Goal: Task Accomplishment & Management: Manage account settings

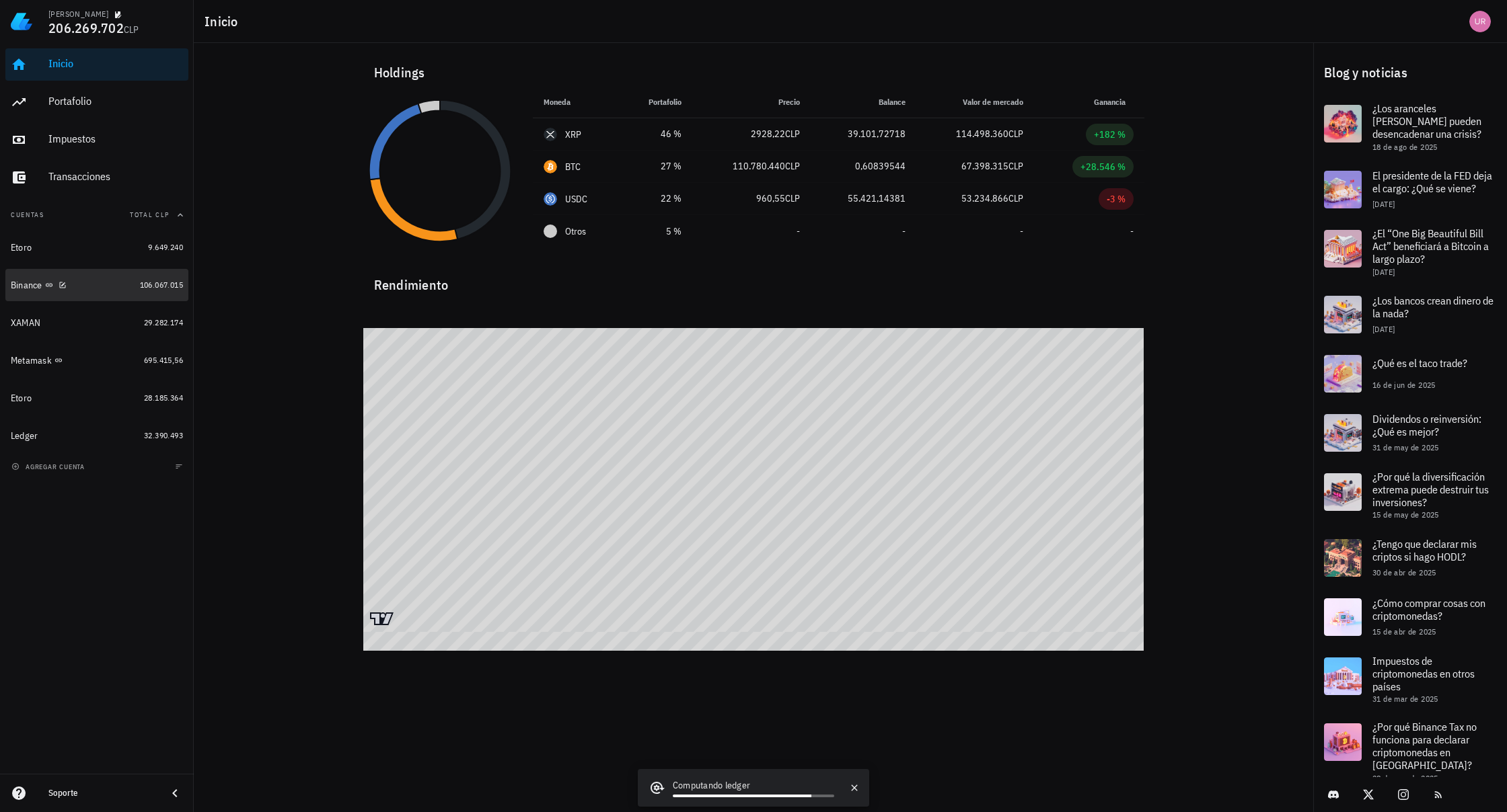
click at [34, 280] on div "Binance" at bounding box center [27, 285] width 32 height 11
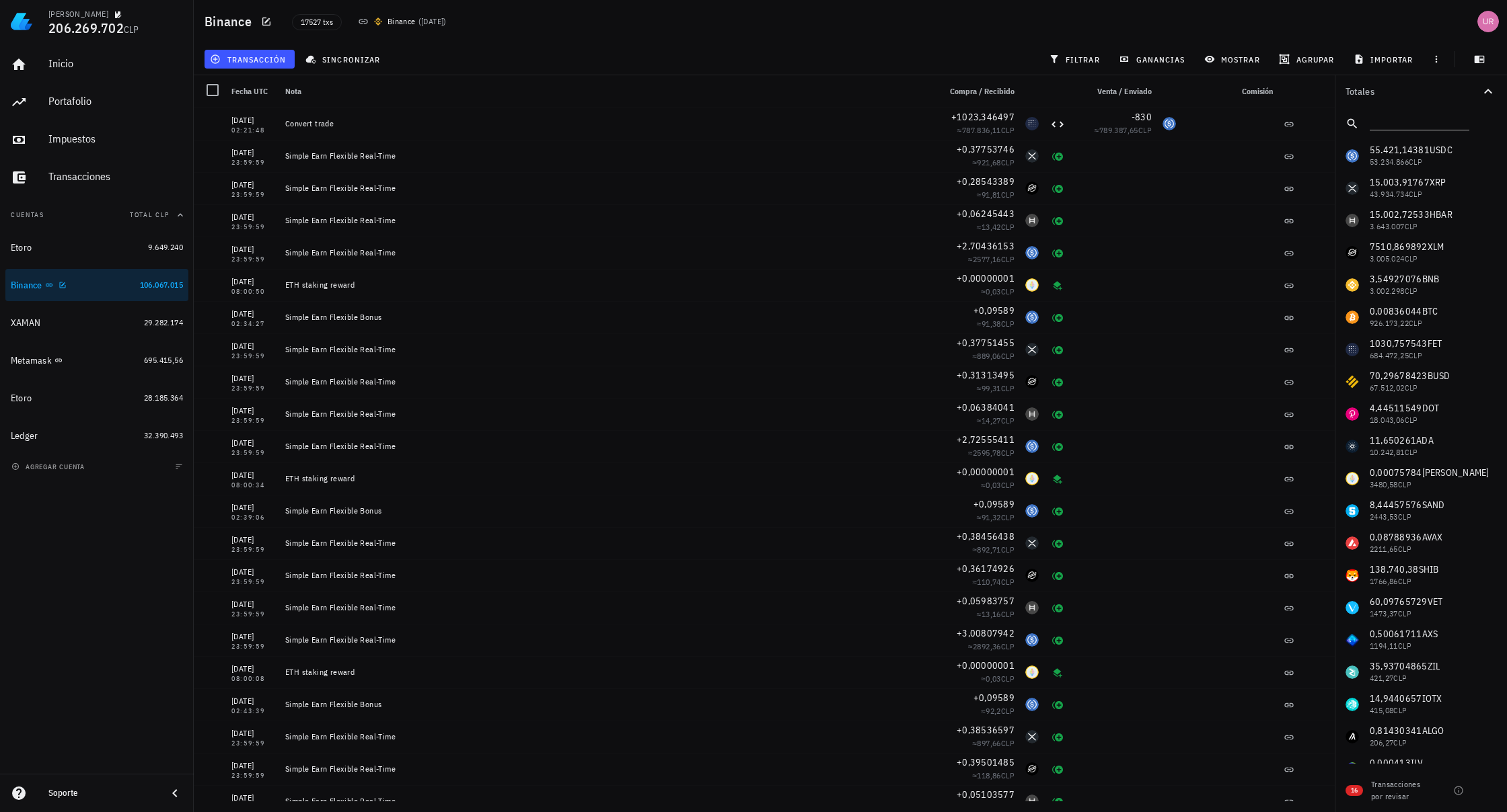
click at [30, 287] on div "Binance" at bounding box center [27, 285] width 32 height 11
click at [63, 285] on icon "button" at bounding box center [63, 285] width 8 height 8
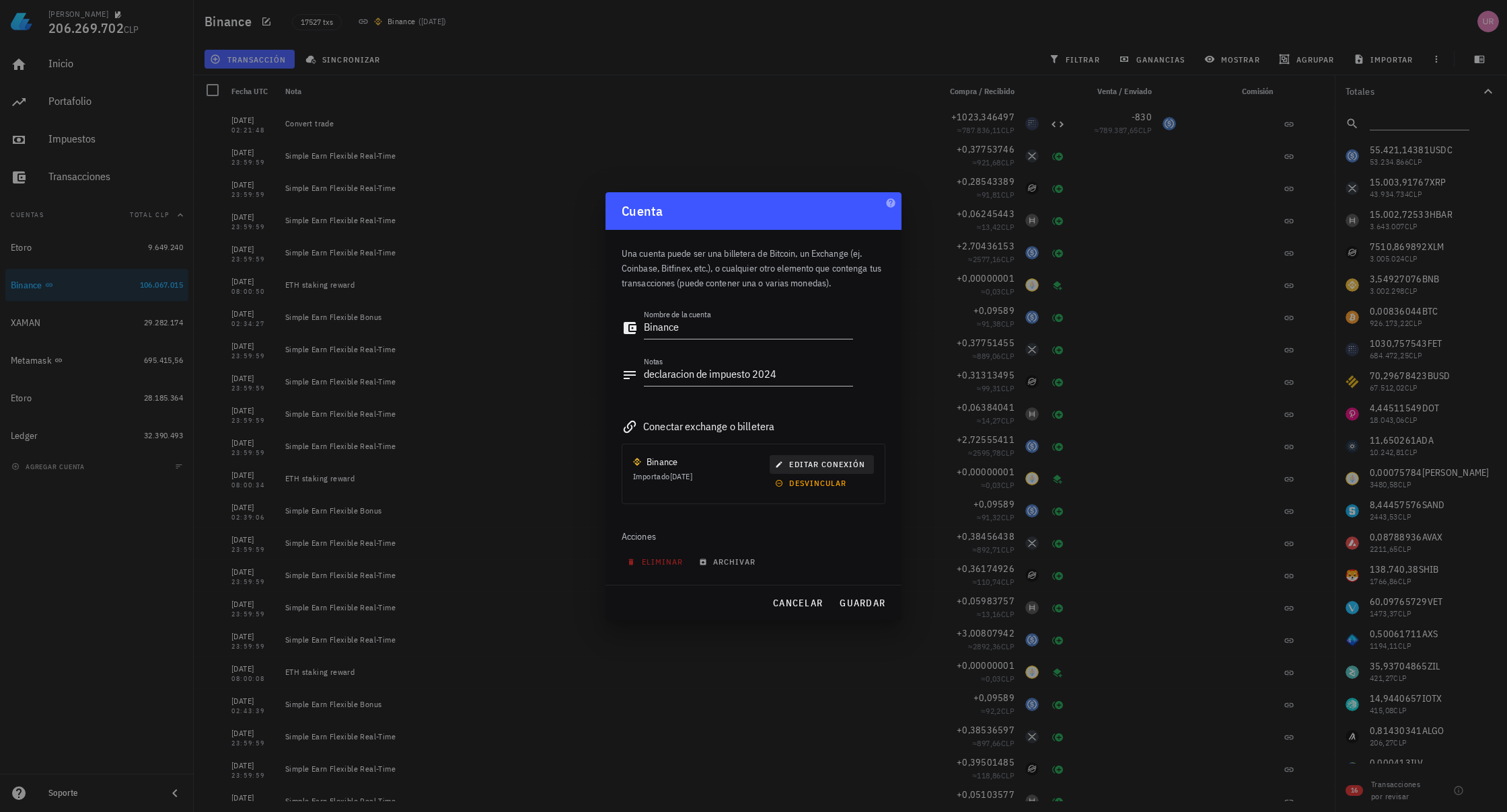
click at [820, 461] on span "editar conexión" at bounding box center [821, 464] width 88 height 10
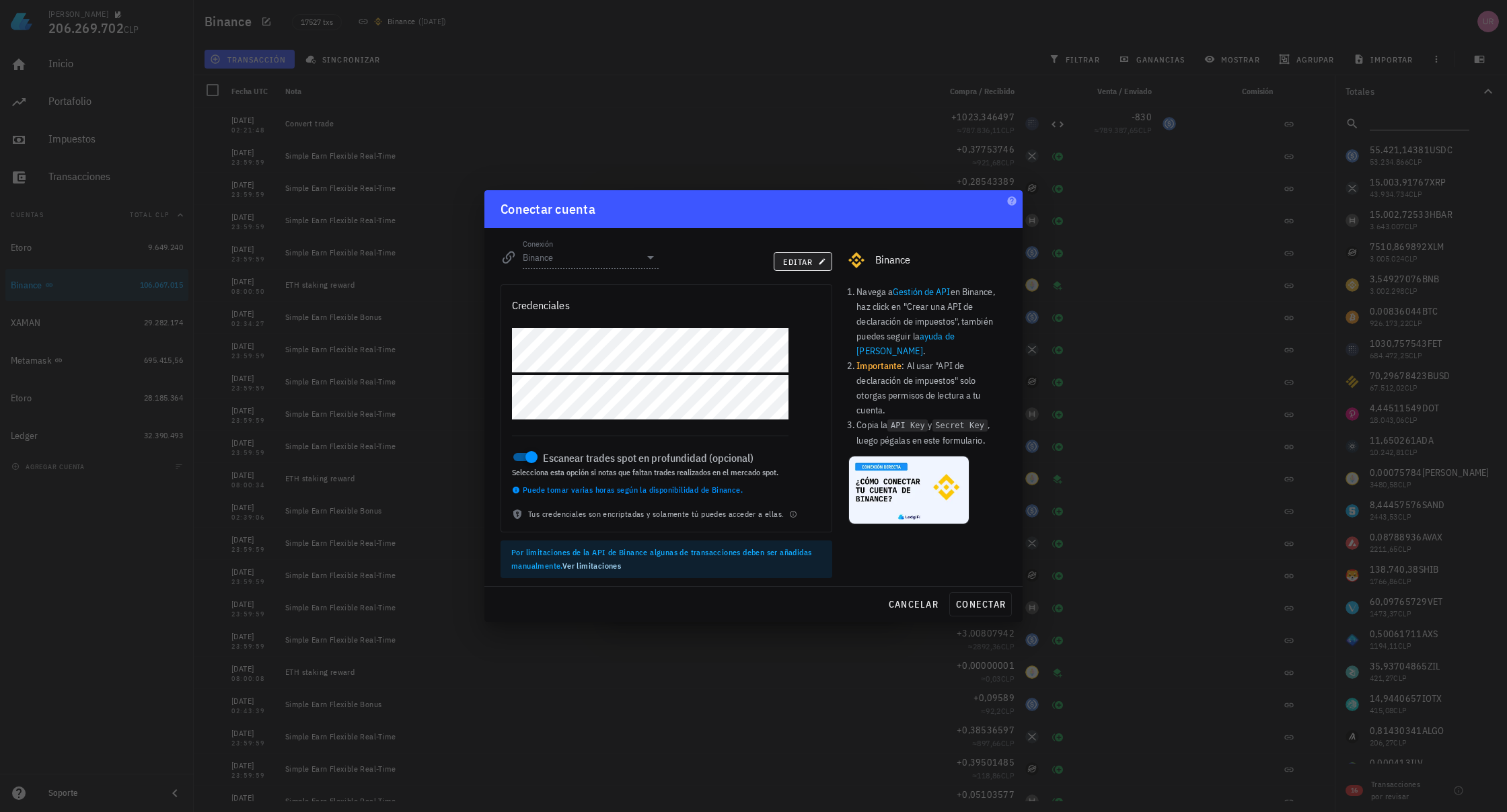
click at [802, 263] on span "editar" at bounding box center [802, 262] width 41 height 10
click at [908, 603] on span "cancelar" at bounding box center [913, 605] width 51 height 12
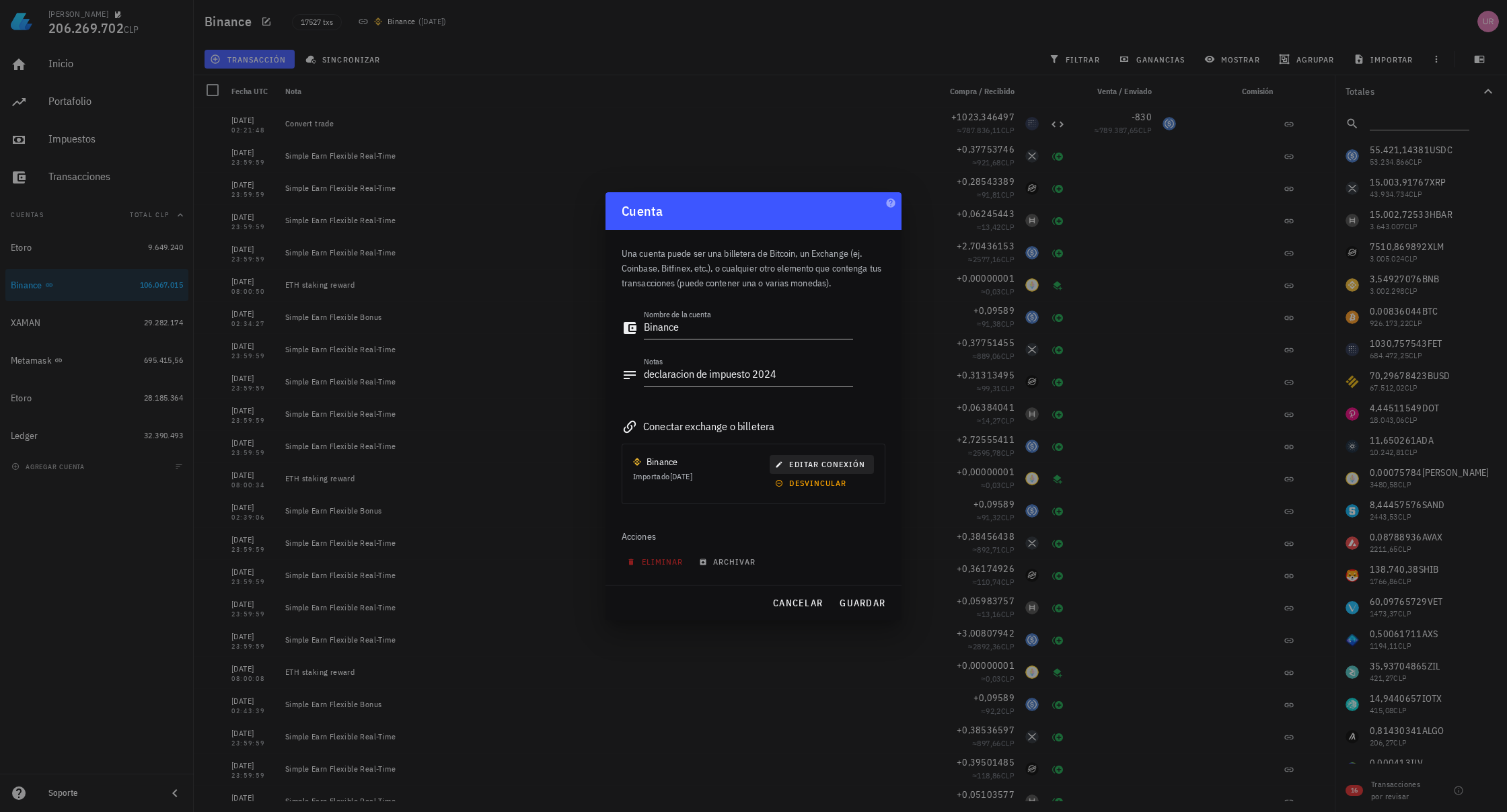
click at [809, 466] on span "editar conexión" at bounding box center [821, 464] width 88 height 10
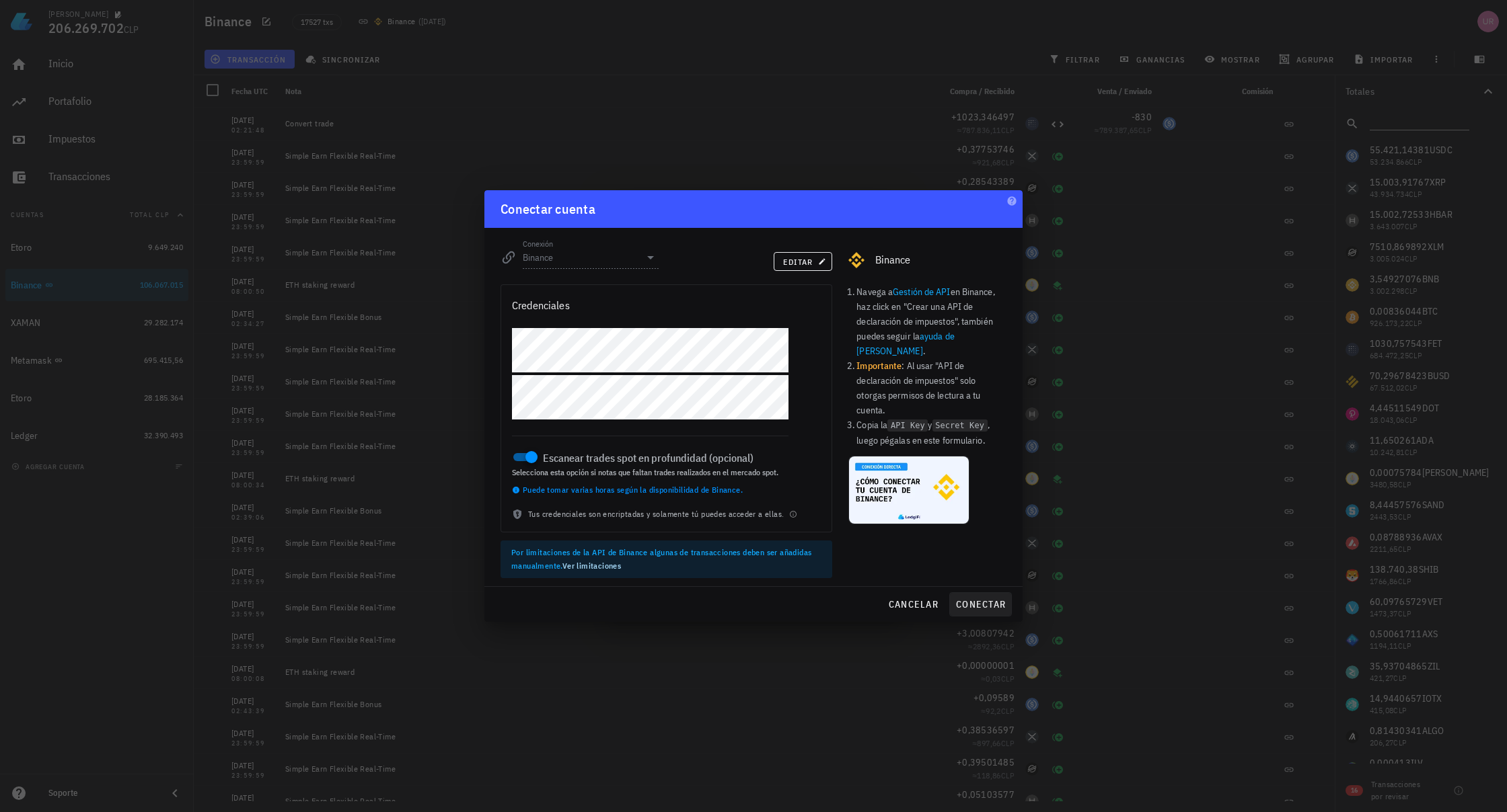
click at [971, 606] on span "conectar" at bounding box center [980, 605] width 51 height 12
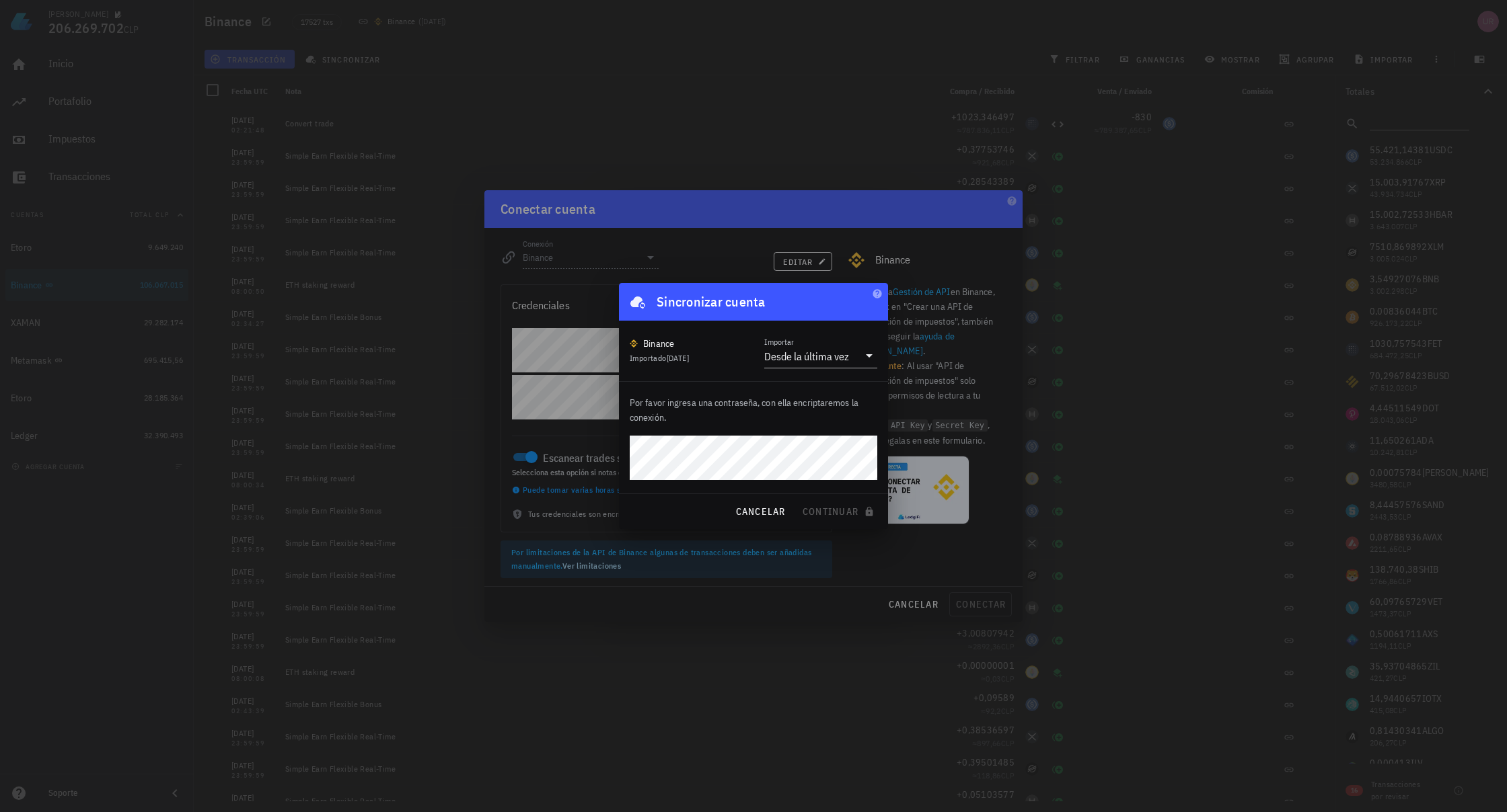
click at [976, 258] on div at bounding box center [754, 406] width 1507 height 812
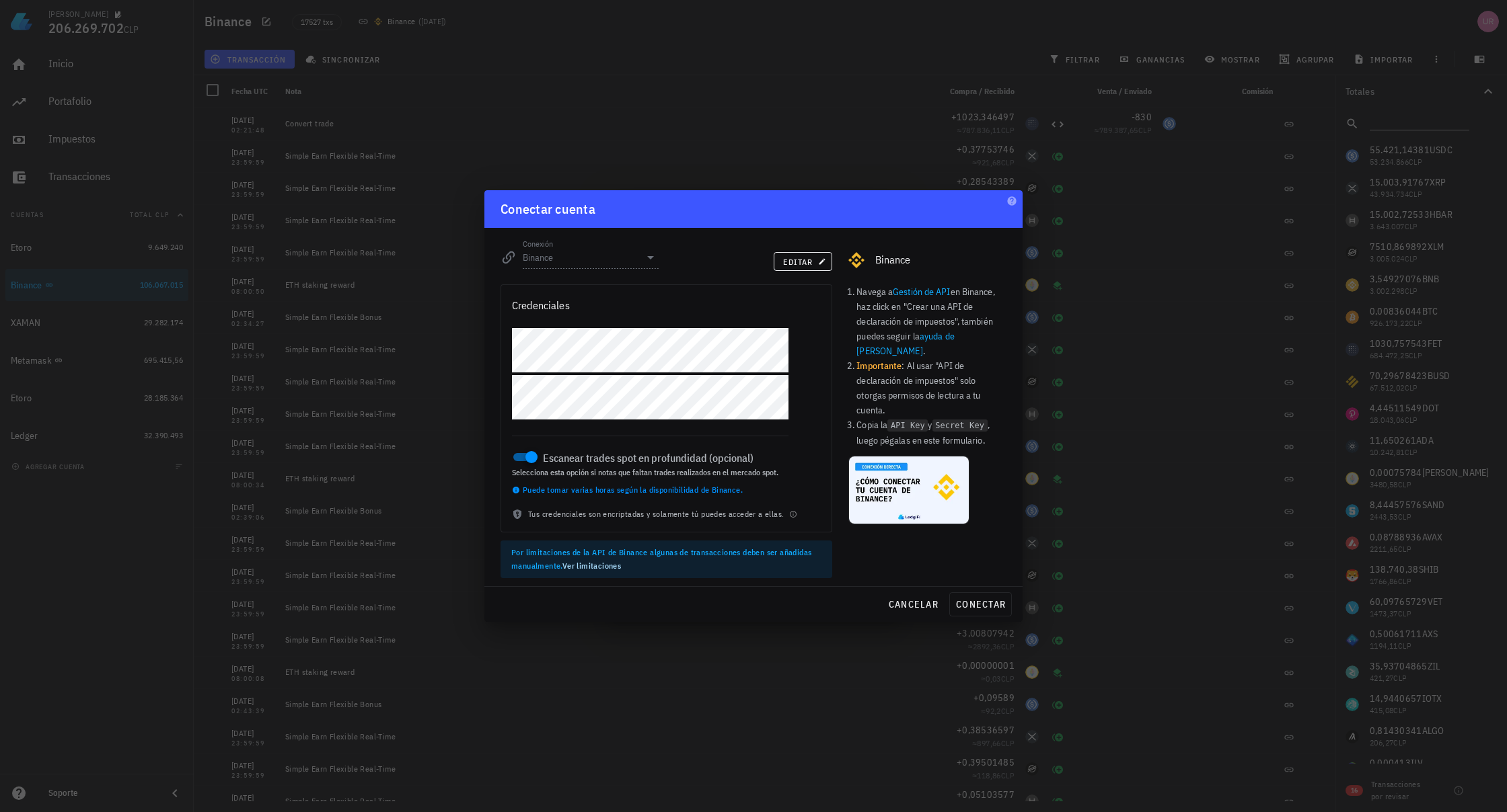
click at [578, 72] on div at bounding box center [754, 406] width 1507 height 812
click at [432, 470] on div at bounding box center [754, 406] width 1507 height 812
click at [918, 605] on span "cancelar" at bounding box center [913, 605] width 51 height 12
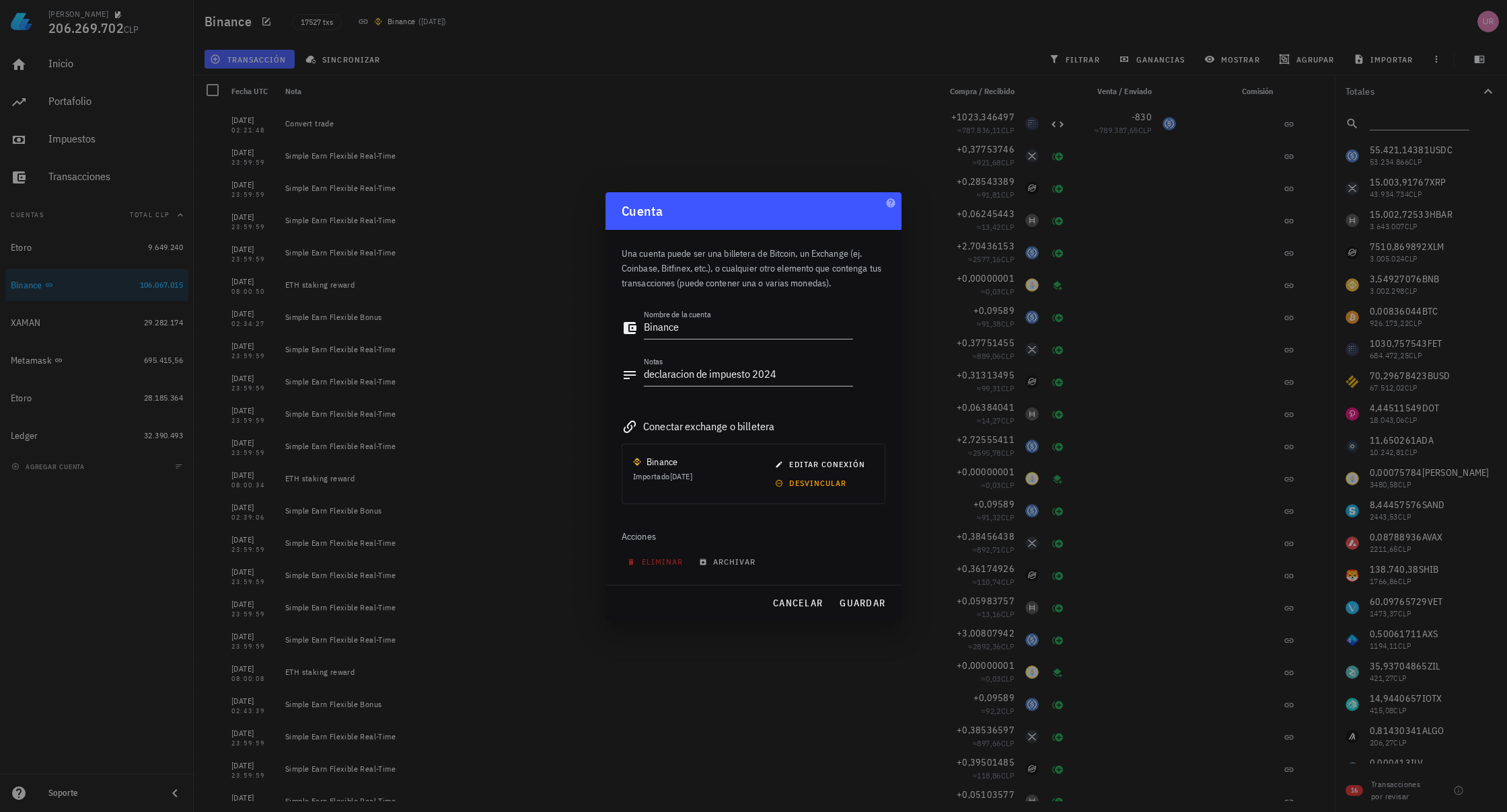
drag, startPoint x: 678, startPoint y: 610, endPoint x: 695, endPoint y: 609, distance: 17.0
click at [678, 610] on div "cancelar guardar" at bounding box center [753, 603] width 296 height 35
click at [781, 602] on span "cancelar" at bounding box center [797, 603] width 51 height 12
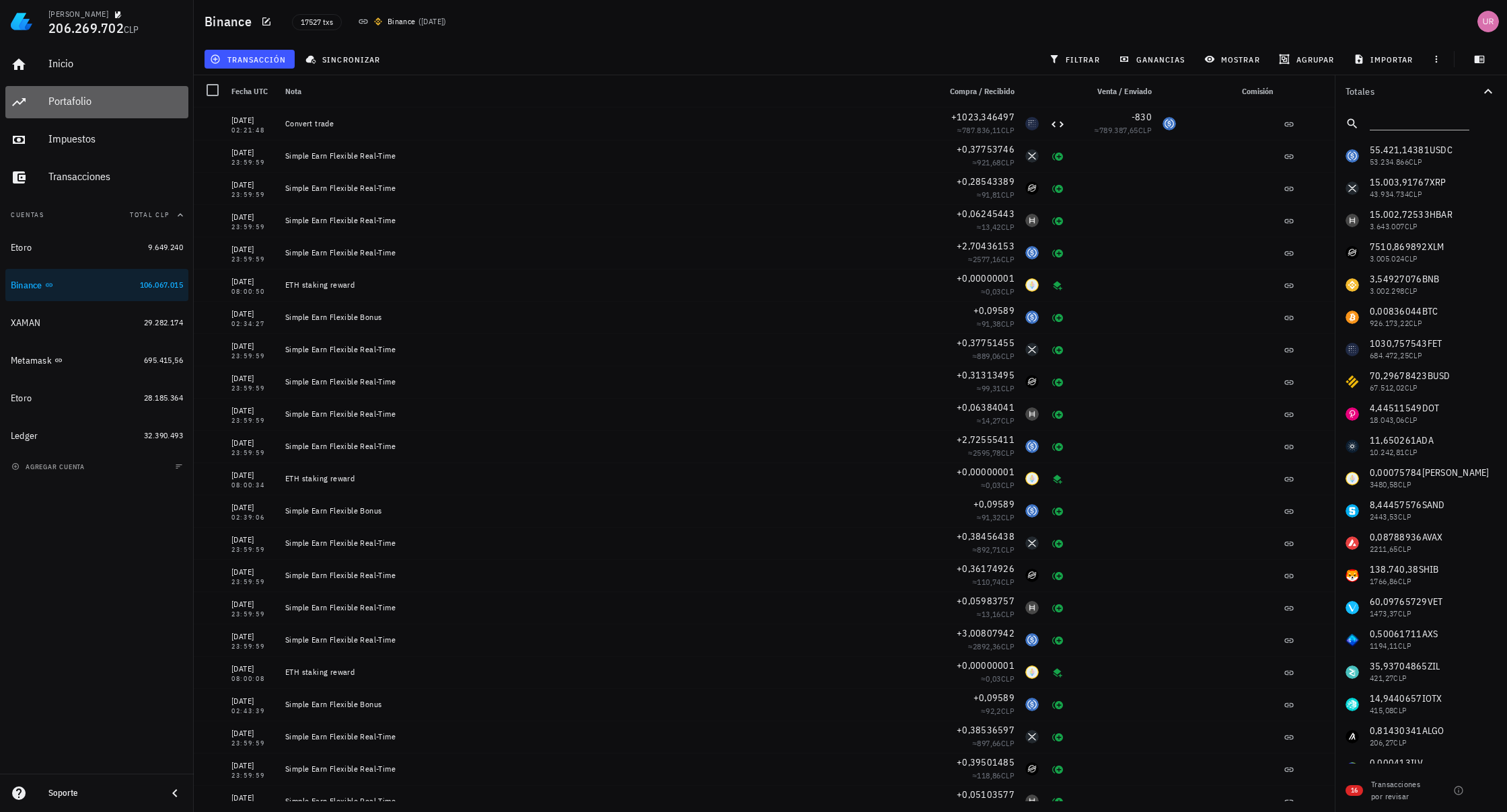
click at [76, 101] on div "Portafolio" at bounding box center [116, 101] width 135 height 13
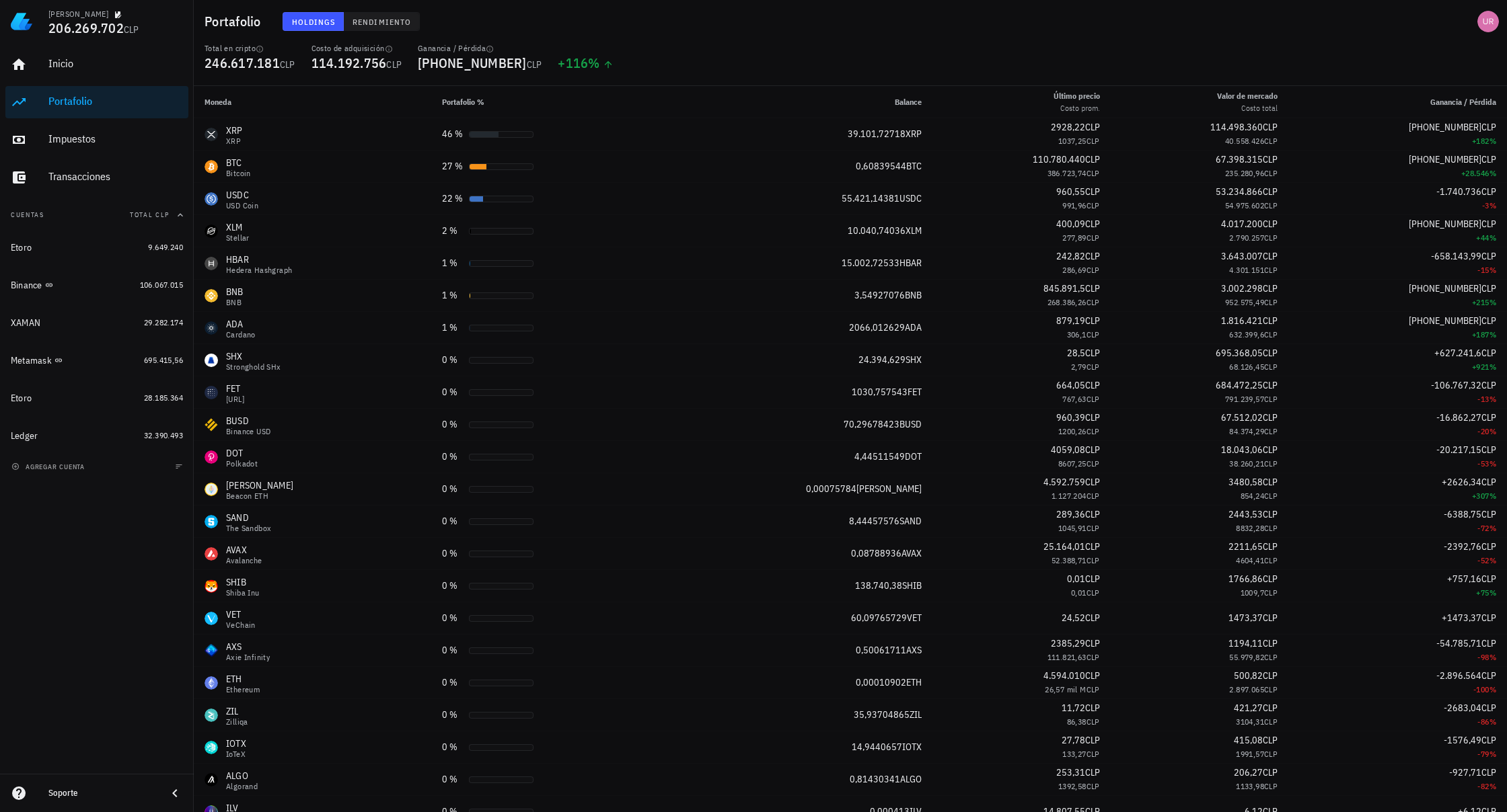
click at [400, 18] on span "Rendimiento" at bounding box center [381, 22] width 59 height 10
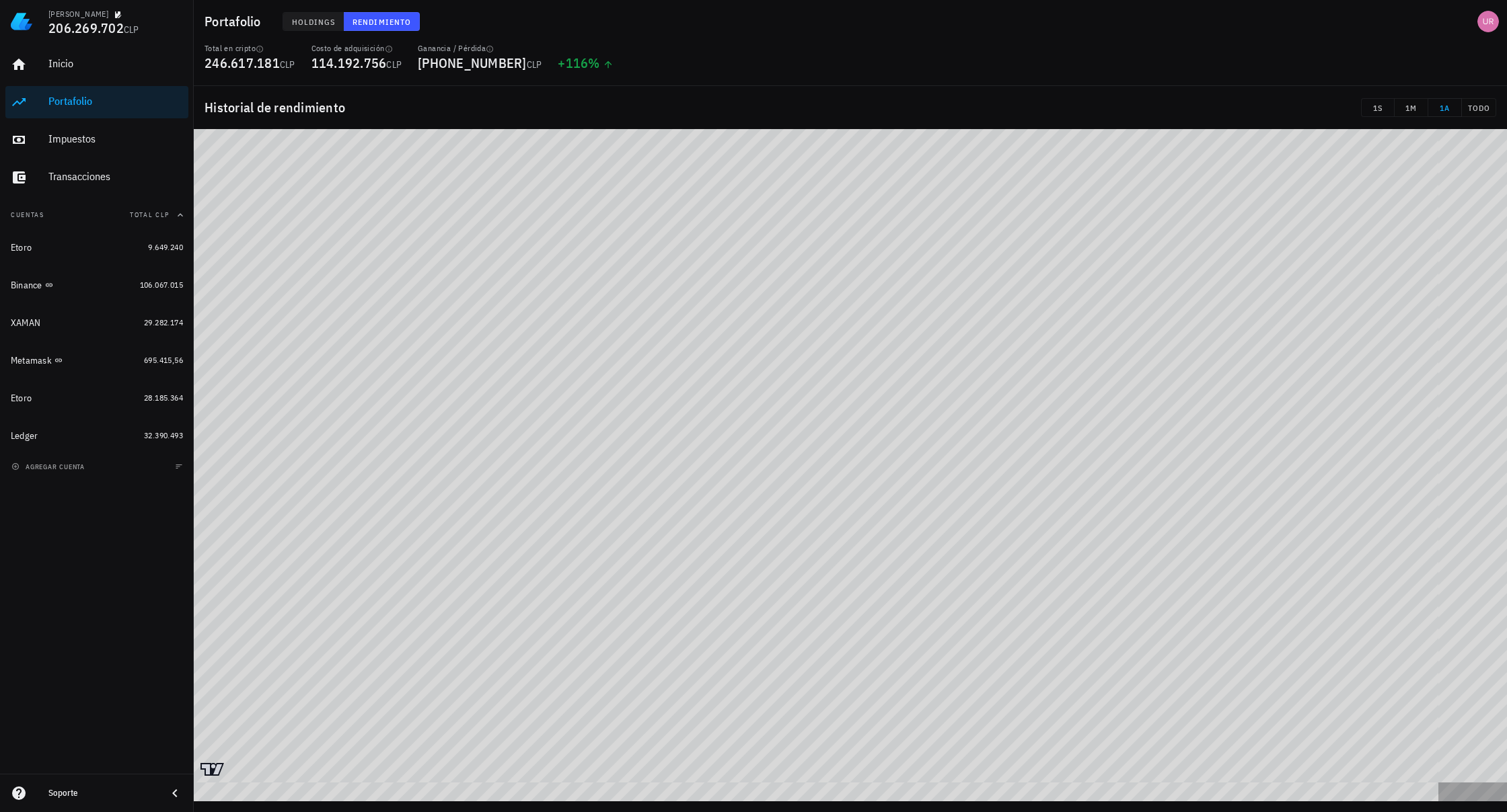
click at [320, 18] on span "Holdings" at bounding box center [313, 22] width 45 height 10
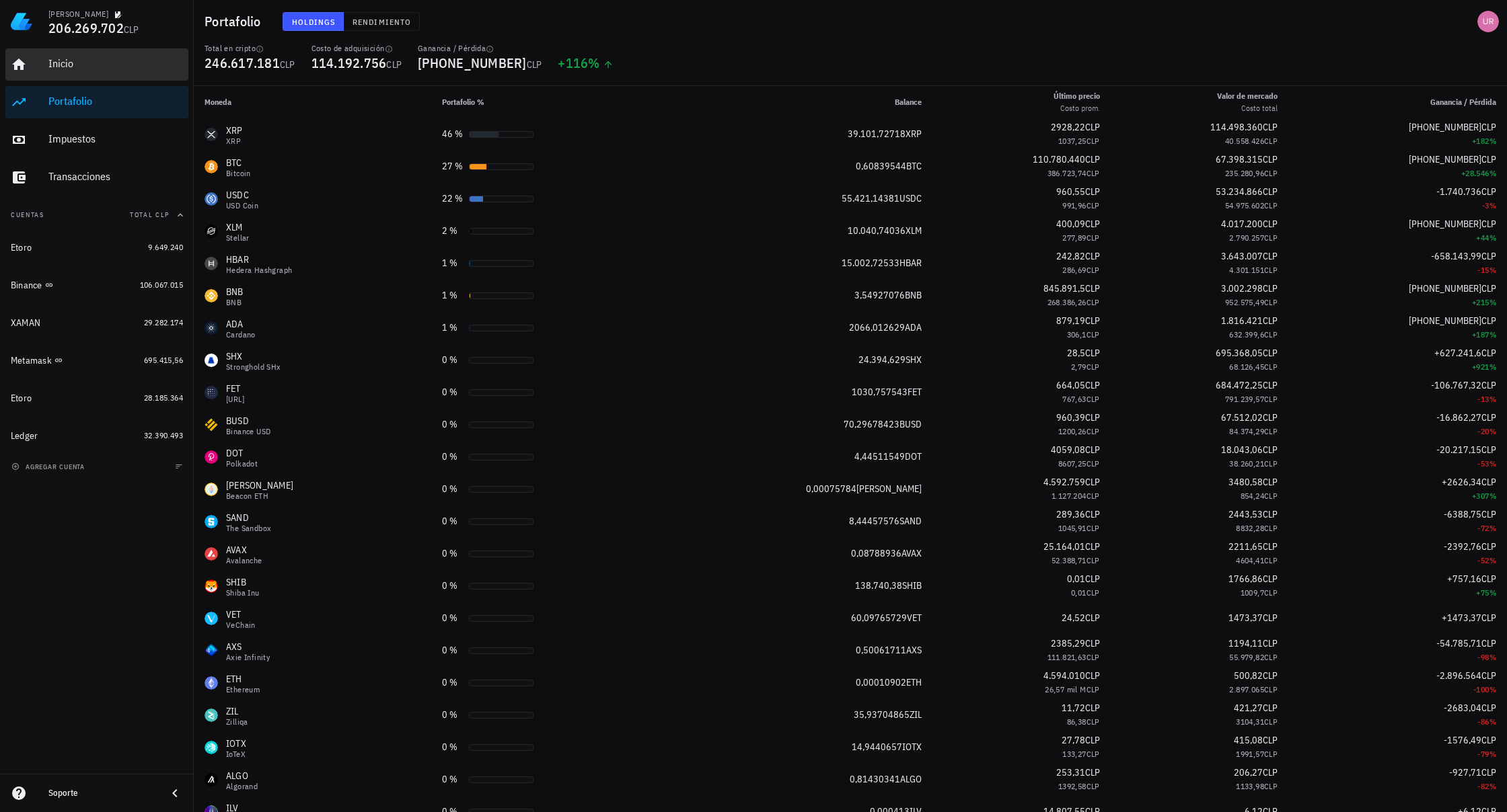
click at [65, 65] on div "Inicio" at bounding box center [116, 63] width 135 height 13
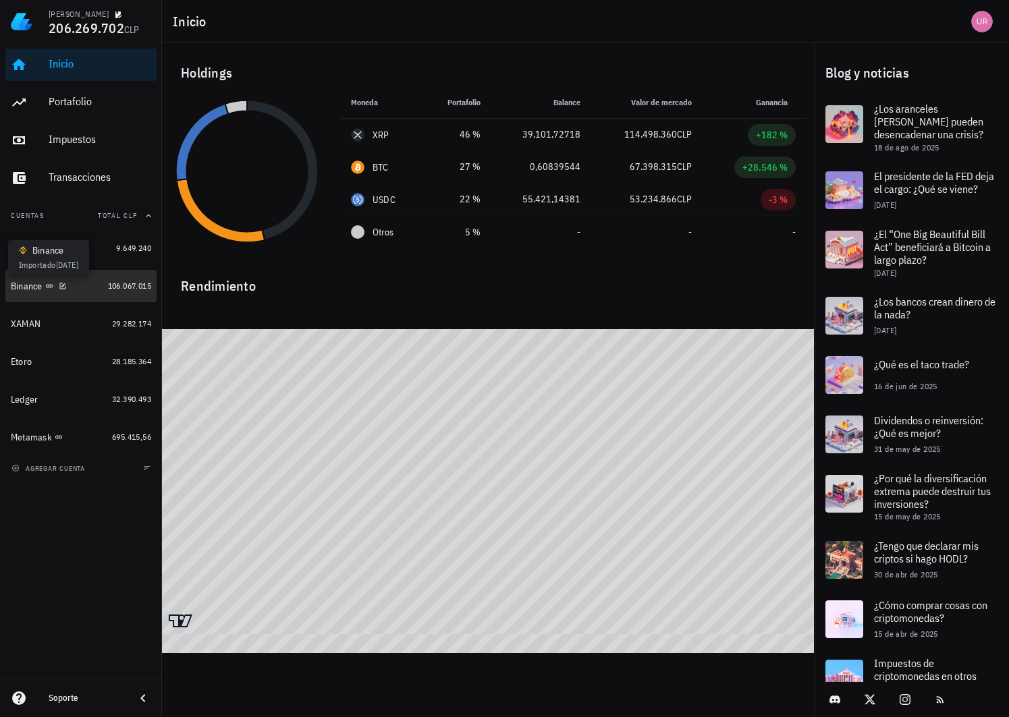
click at [51, 288] on icon at bounding box center [49, 285] width 7 height 3
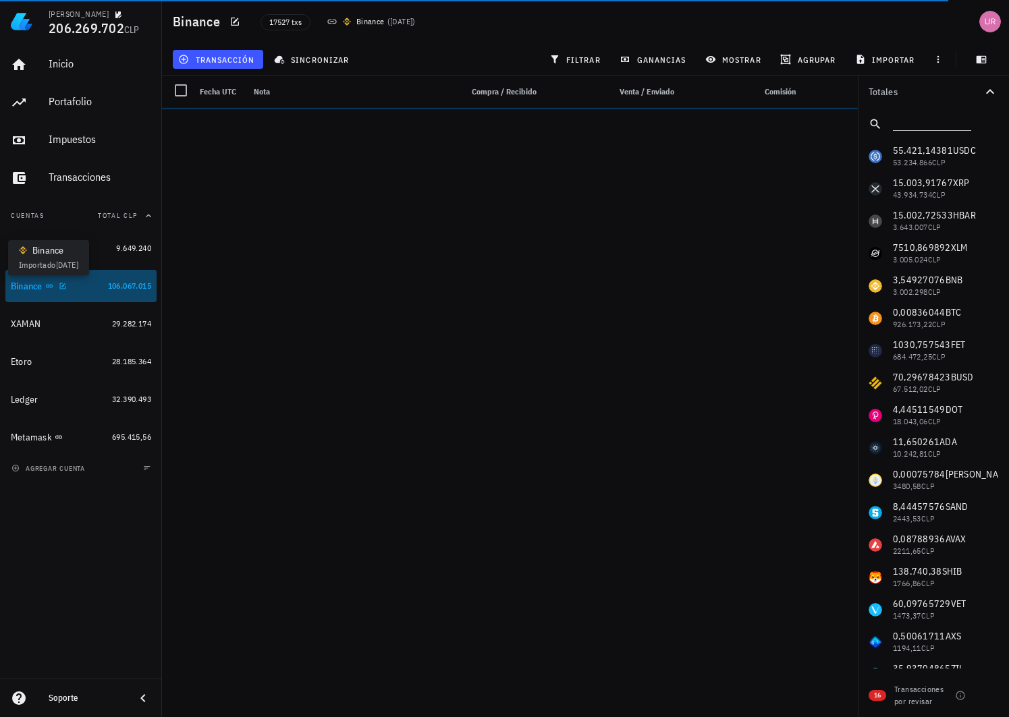
click at [51, 286] on icon at bounding box center [49, 286] width 8 height 8
click at [51, 285] on icon at bounding box center [49, 286] width 8 height 8
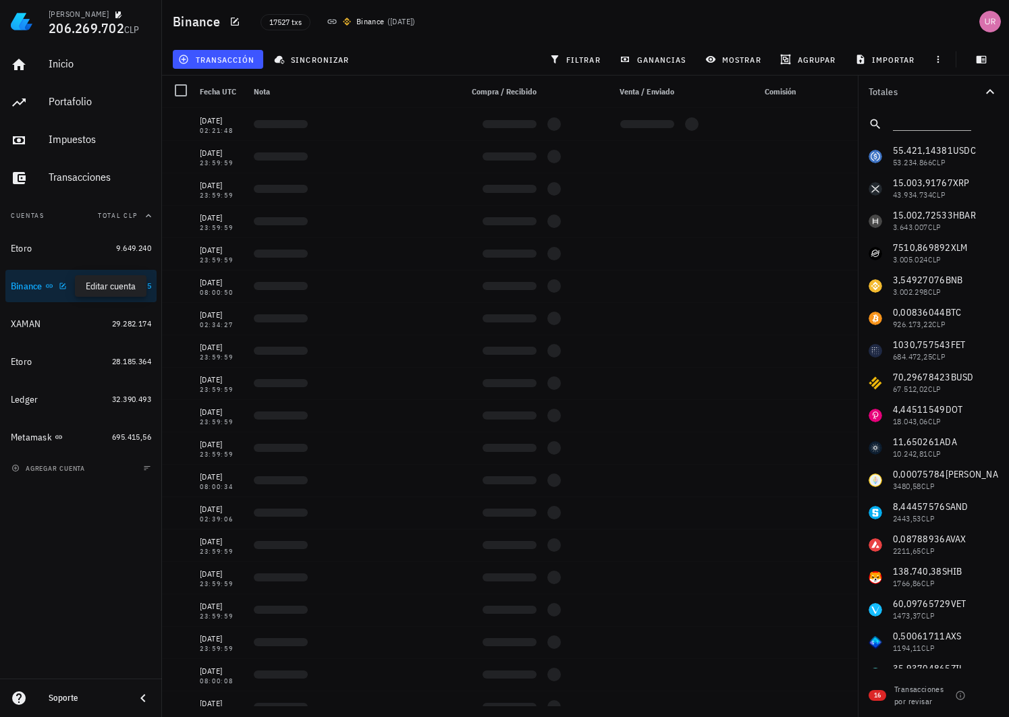
click at [65, 285] on icon "button" at bounding box center [63, 286] width 8 height 8
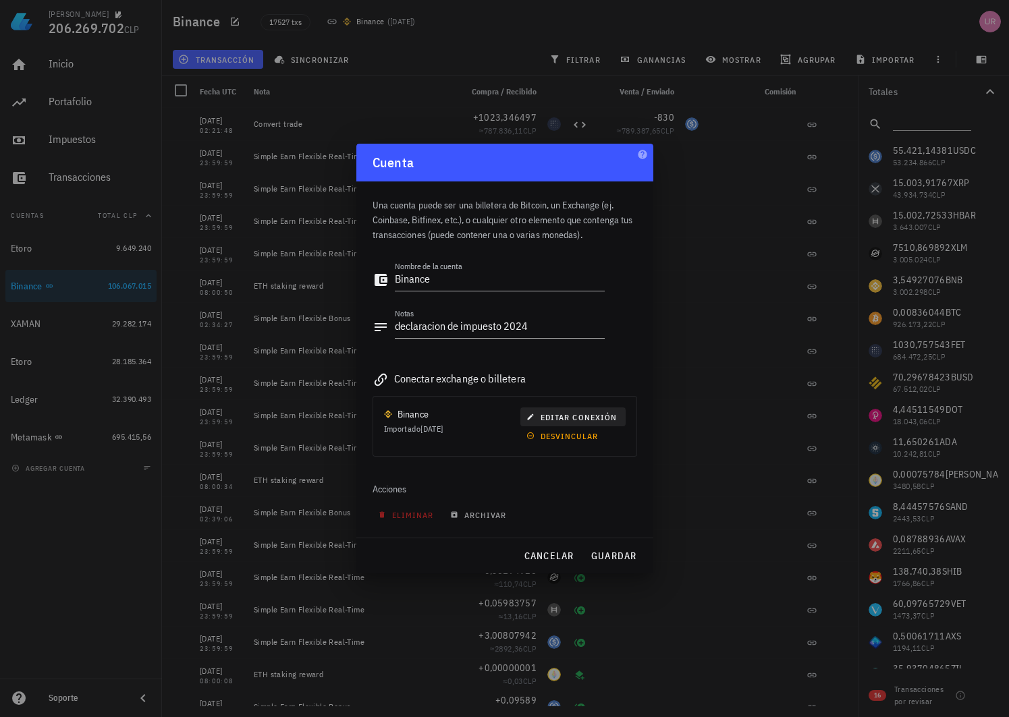
drag, startPoint x: 578, startPoint y: 416, endPoint x: 568, endPoint y: 416, distance: 10.8
click at [568, 416] on span "editar conexión" at bounding box center [573, 417] width 88 height 10
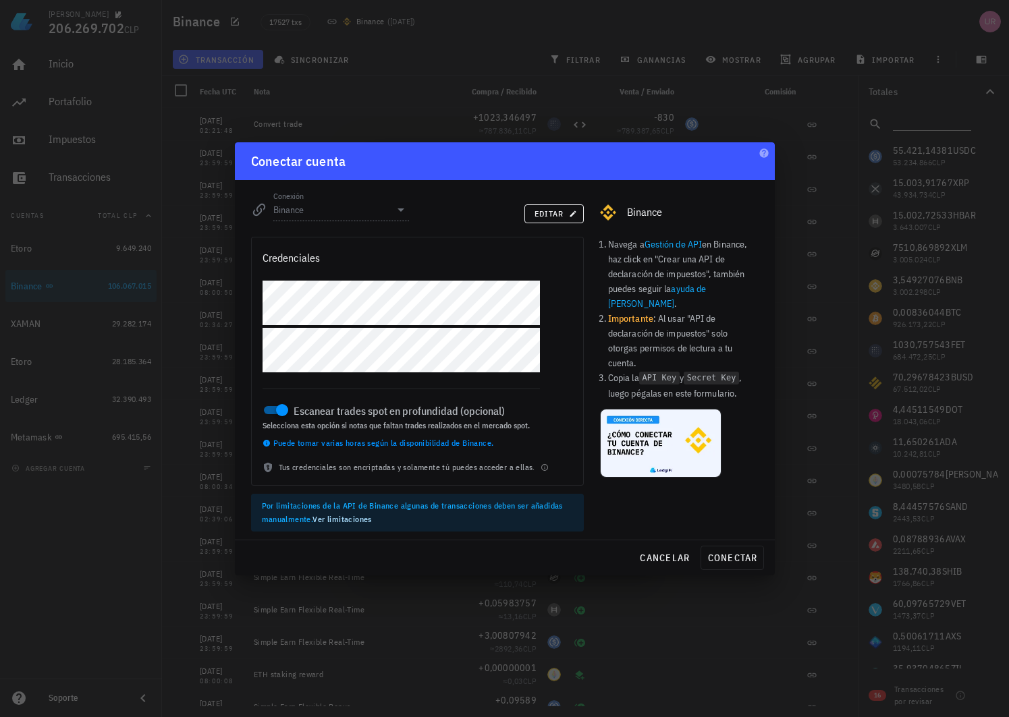
click at [663, 564] on span "cancelar" at bounding box center [664, 558] width 51 height 12
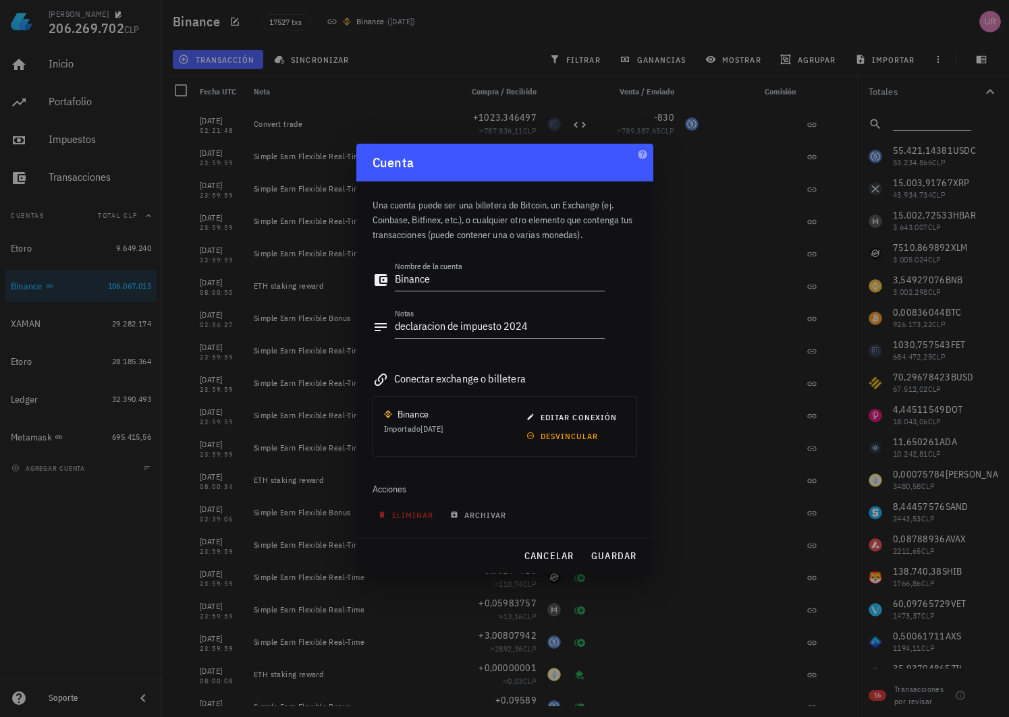
click at [690, 174] on div at bounding box center [504, 358] width 1009 height 717
click at [542, 556] on span "cancelar" at bounding box center [548, 556] width 51 height 12
